Goal: Task Accomplishment & Management: Manage account settings

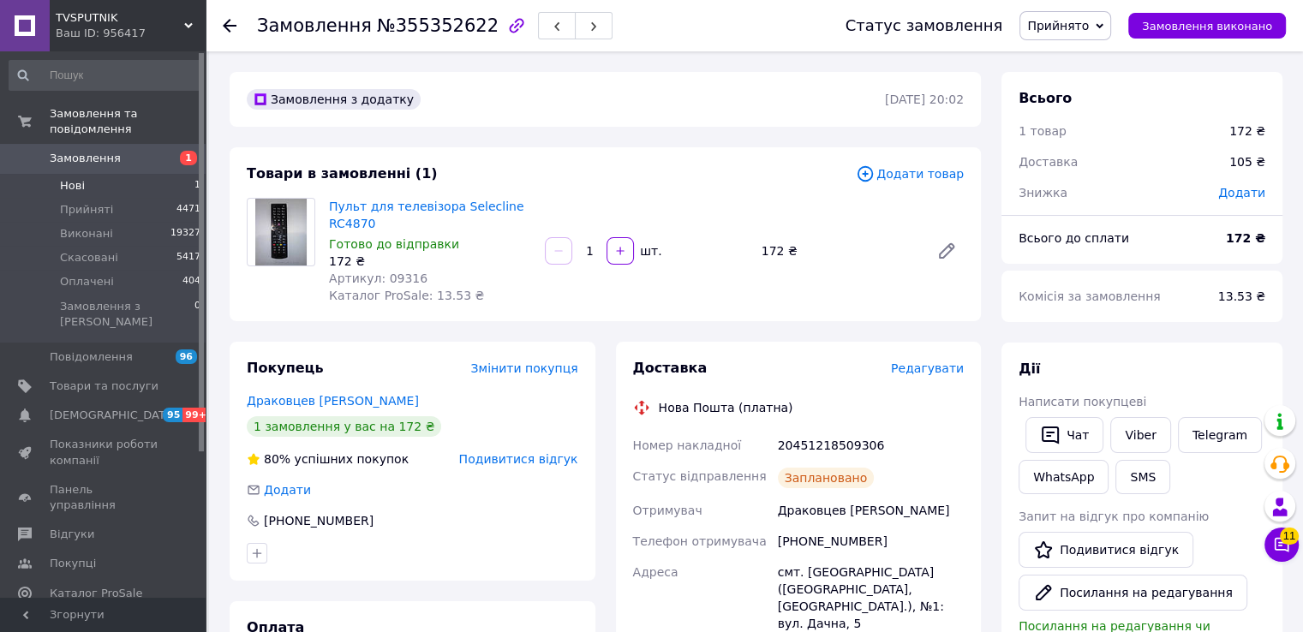
click at [99, 174] on li "Нові 1" at bounding box center [105, 186] width 211 height 24
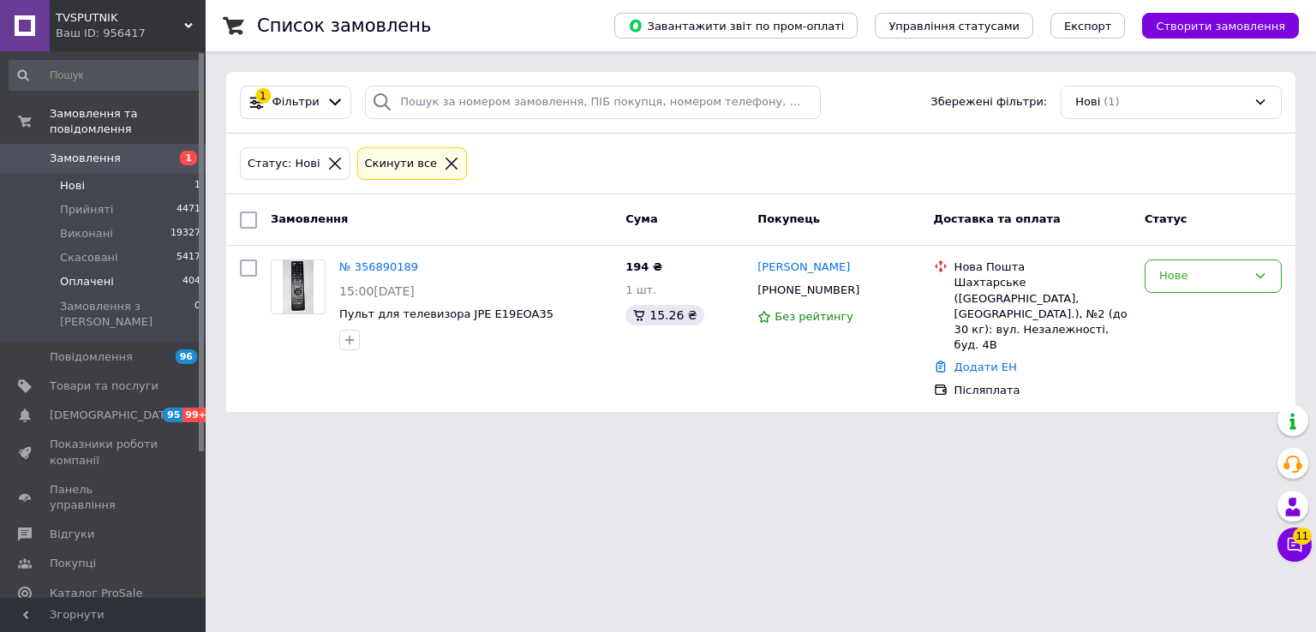
click at [103, 274] on span "Оплачені" at bounding box center [87, 281] width 54 height 15
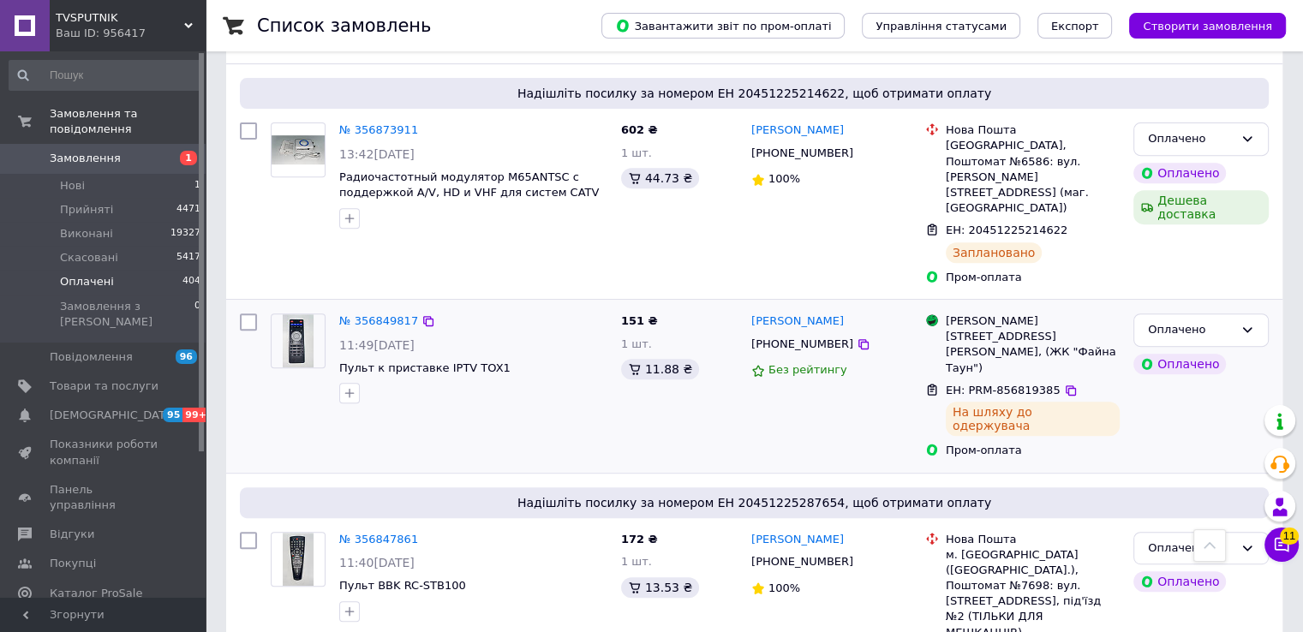
scroll to position [771, 0]
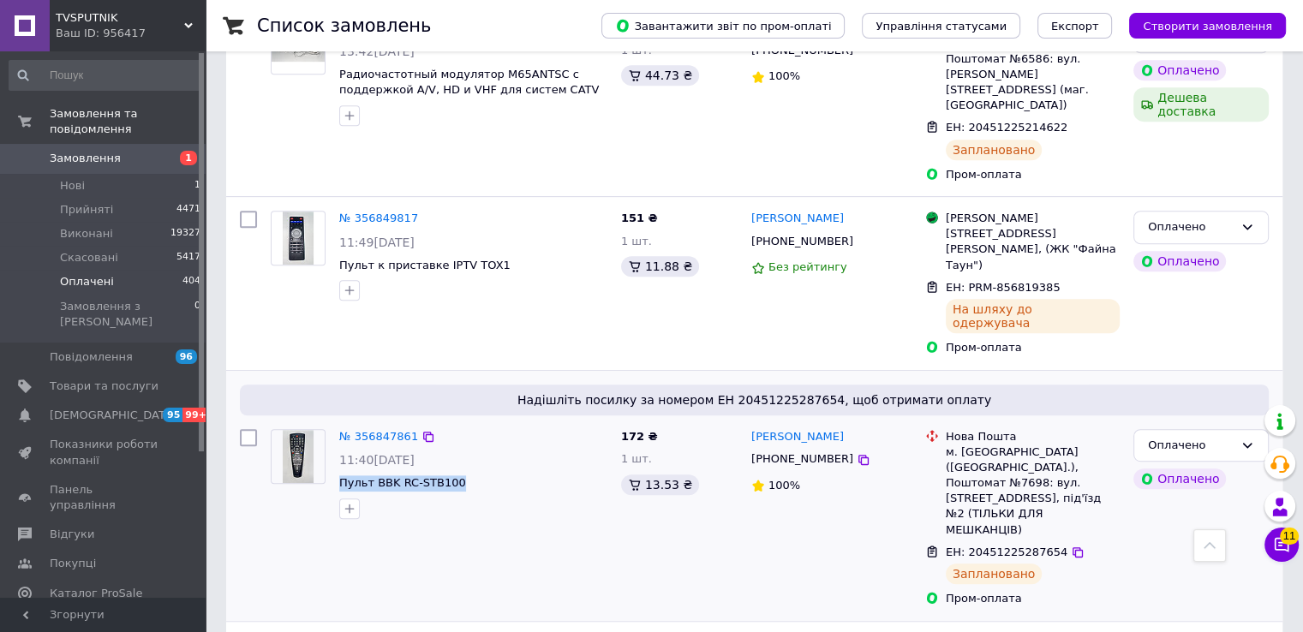
drag, startPoint x: 458, startPoint y: 378, endPoint x: 332, endPoint y: 378, distance: 125.9
click at [332, 422] on div "№ 356847861 11:40[DATE] Пульт BBK RC-STB100" at bounding box center [473, 474] width 282 height 104
copy span "Пульт BBK RC-STB100"
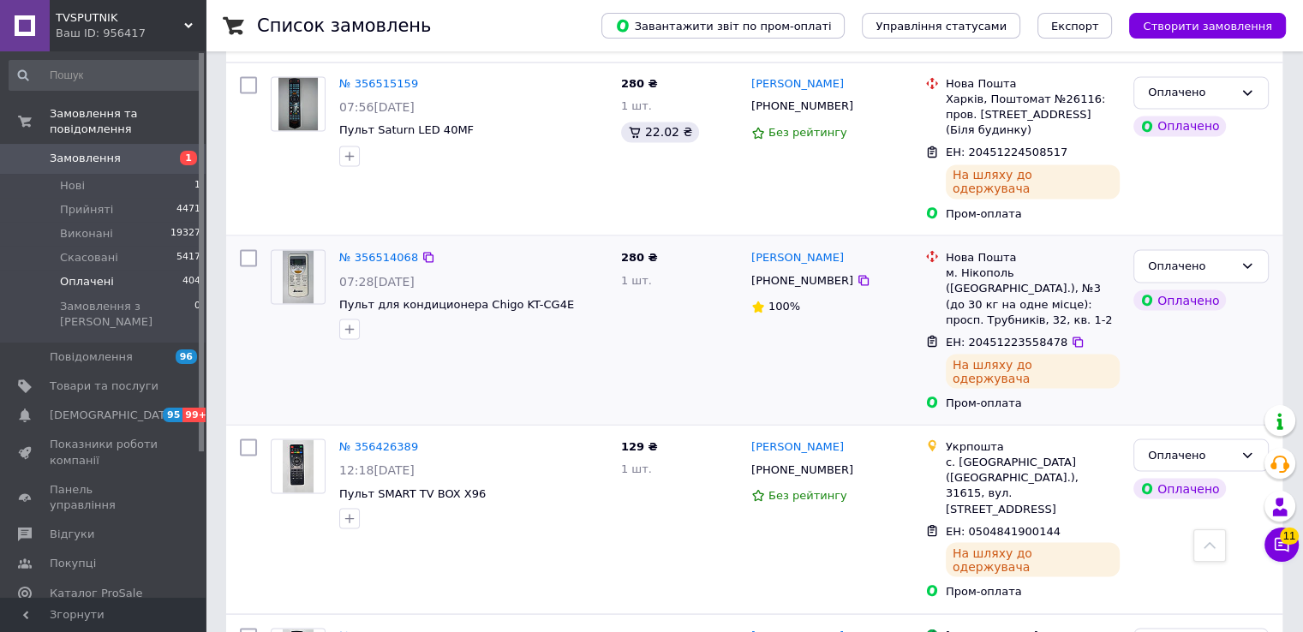
scroll to position [3056, 0]
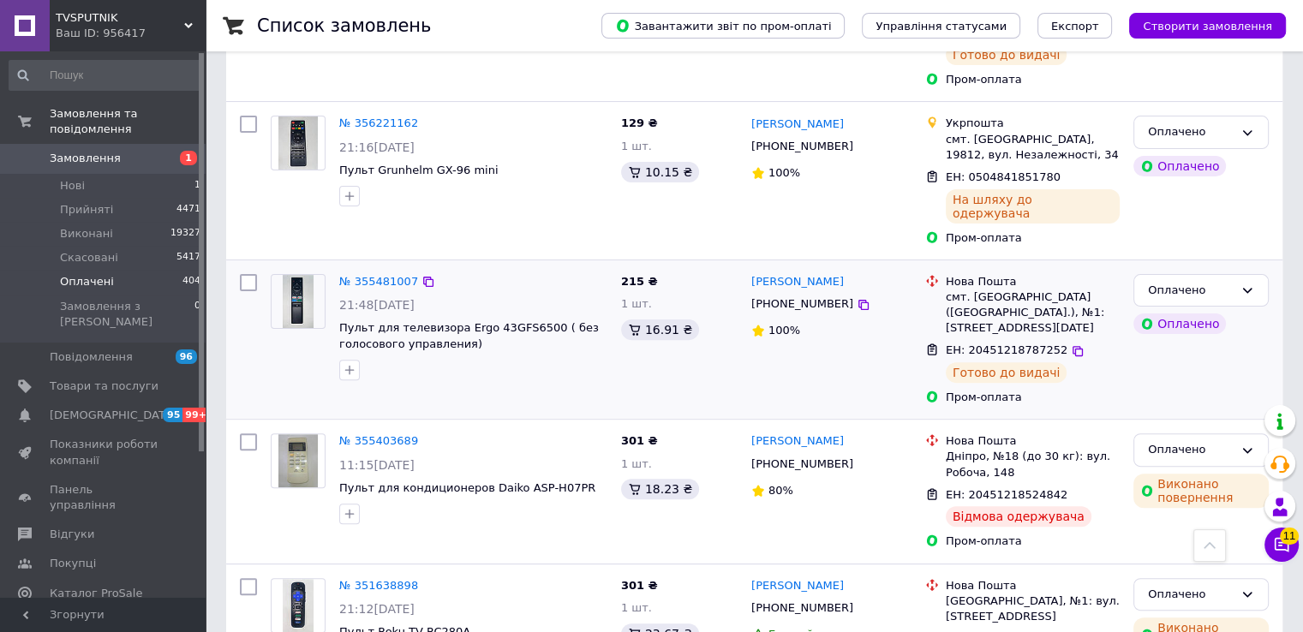
scroll to position [514, 0]
